Goal: Task Accomplishment & Management: Use online tool/utility

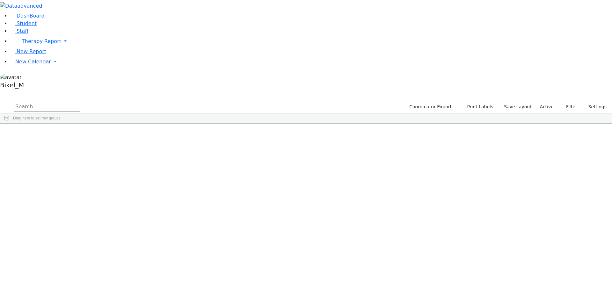
click at [16, 48] on link "New Calendar" at bounding box center [311, 41] width 602 height 13
click at [26, 78] on span "Calendar" at bounding box center [25, 74] width 23 height 6
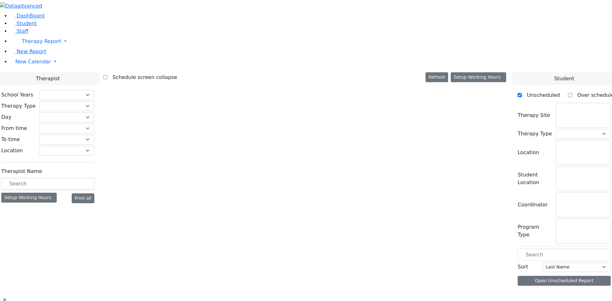
checkbox input "false"
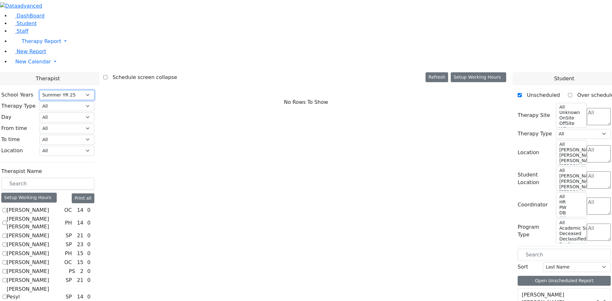
click at [94, 90] on select "Select School [GEOGRAPHIC_DATA] YR 25-26 Summer YR 25 School YR 24-25 Summer YR…" at bounding box center [67, 95] width 55 height 10
select select "212"
click at [94, 90] on select "Select School [GEOGRAPHIC_DATA] YR 25-26 Summer YR 25 School YR 24-25 Summer YR…" at bounding box center [67, 95] width 55 height 10
click at [49, 207] on label "[PERSON_NAME]" at bounding box center [28, 211] width 42 height 8
click at [7, 208] on input "[PERSON_NAME]" at bounding box center [5, 210] width 4 height 4
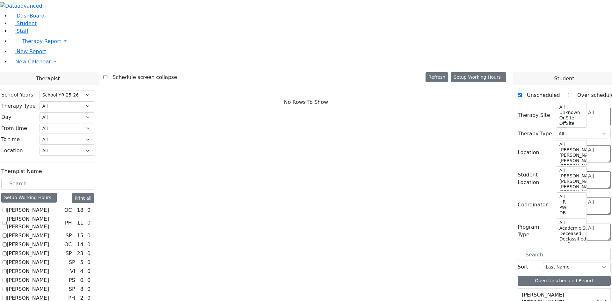
checkbox input "true"
select select "1"
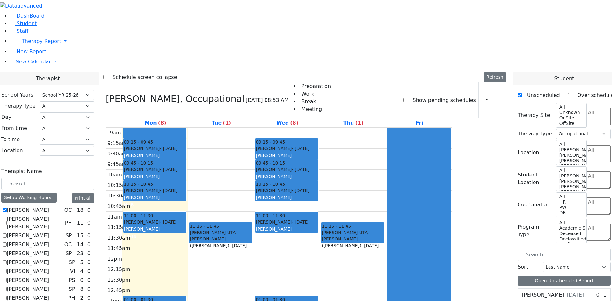
click at [49, 207] on label "[PERSON_NAME]" at bounding box center [28, 211] width 42 height 8
click at [7, 208] on input "[PERSON_NAME]" at bounding box center [5, 210] width 4 height 4
checkbox input "false"
select select
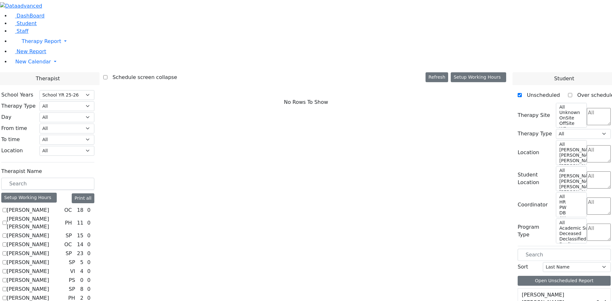
click at [63, 216] on label "[PERSON_NAME] [PERSON_NAME]" at bounding box center [35, 223] width 56 height 15
click at [7, 221] on input "[PERSON_NAME] [PERSON_NAME]" at bounding box center [5, 223] width 4 height 4
checkbox input "true"
select select "2"
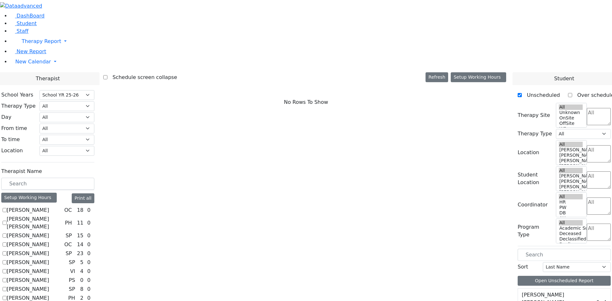
select select "212"
drag, startPoint x: 0, startPoint y: 0, endPoint x: 427, endPoint y: 6, distance: 426.9
click at [541, 72] on div "Student" at bounding box center [564, 78] width 103 height 13
click at [540, 72] on div "Student" at bounding box center [564, 78] width 103 height 13
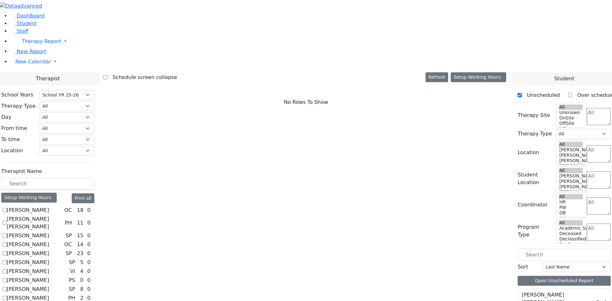
click at [540, 72] on div "Student" at bounding box center [564, 78] width 103 height 13
click at [543, 72] on div "Student" at bounding box center [564, 78] width 103 height 13
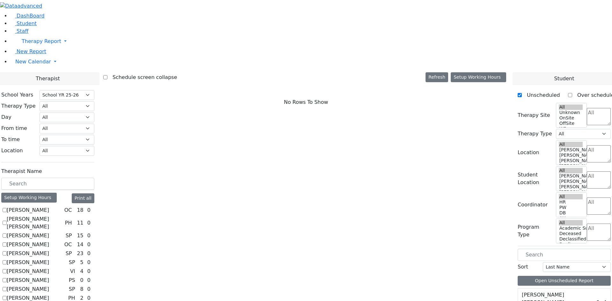
scroll to position [319, 0]
